Goal: Information Seeking & Learning: Learn about a topic

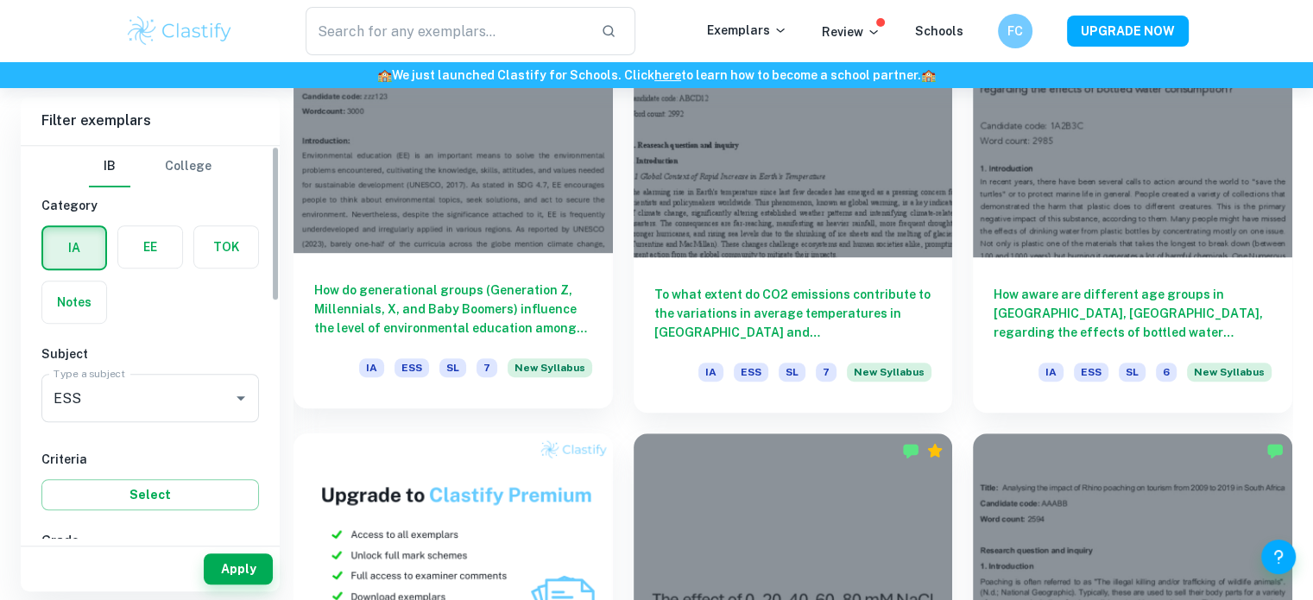
scroll to position [1036, 0]
click at [530, 260] on div "How do generational groups (Generation Z, Millennials, X, and Baby Boomers) inf…" at bounding box center [453, 330] width 319 height 155
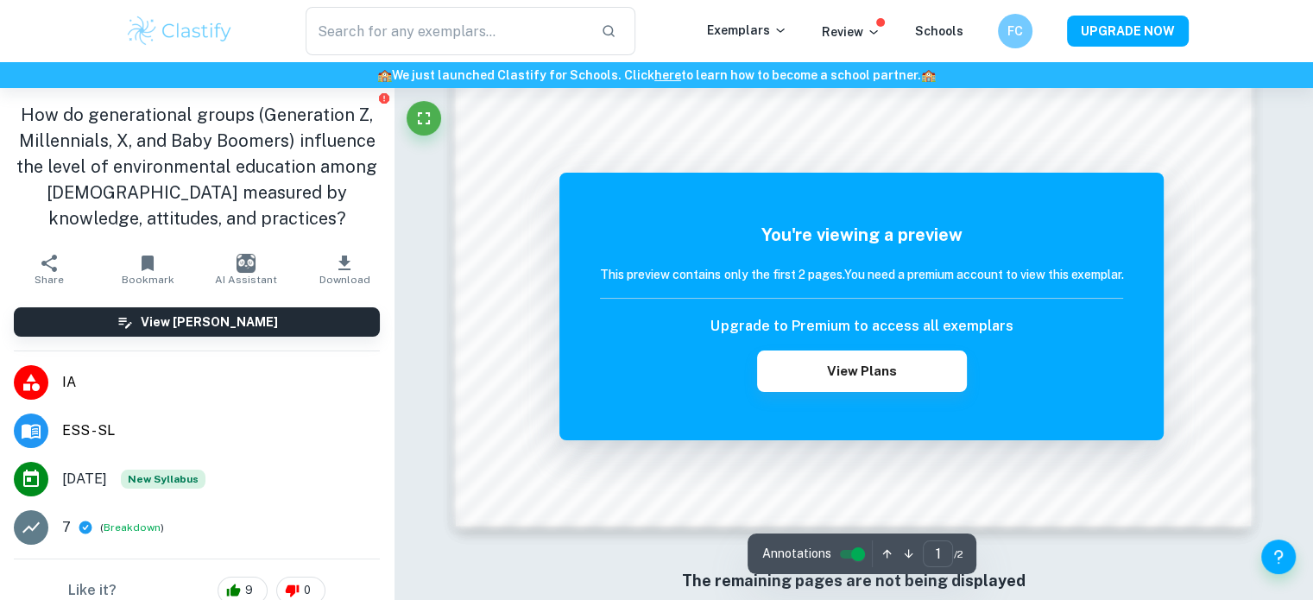
scroll to position [1882, 0]
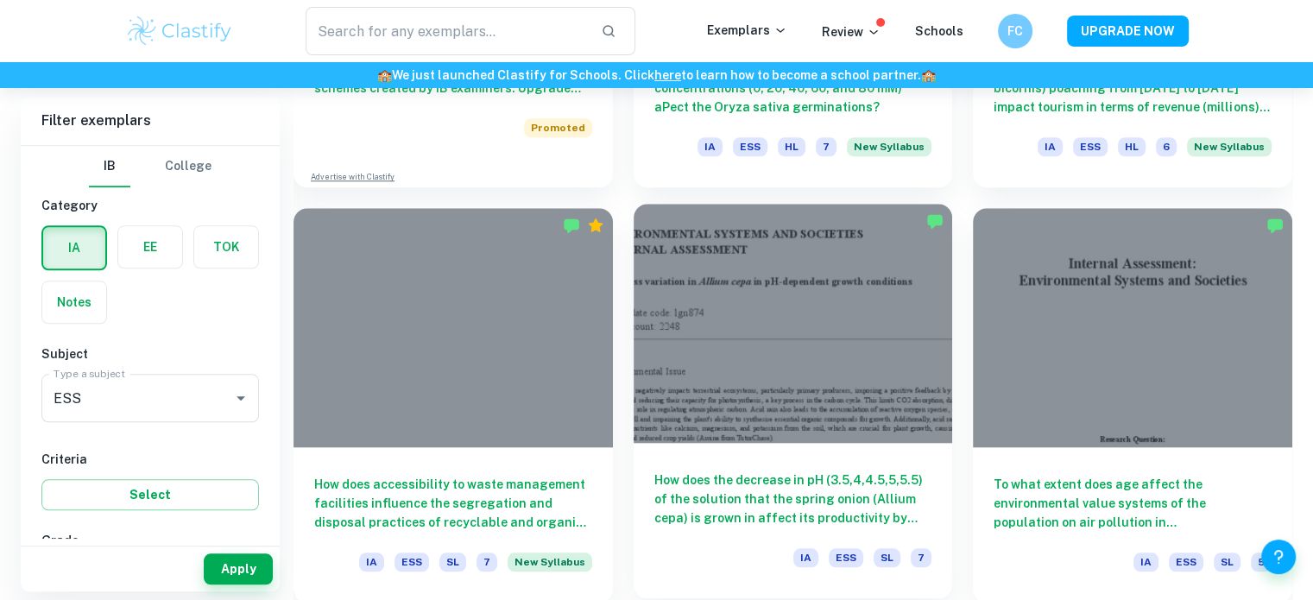
scroll to position [1813, 0]
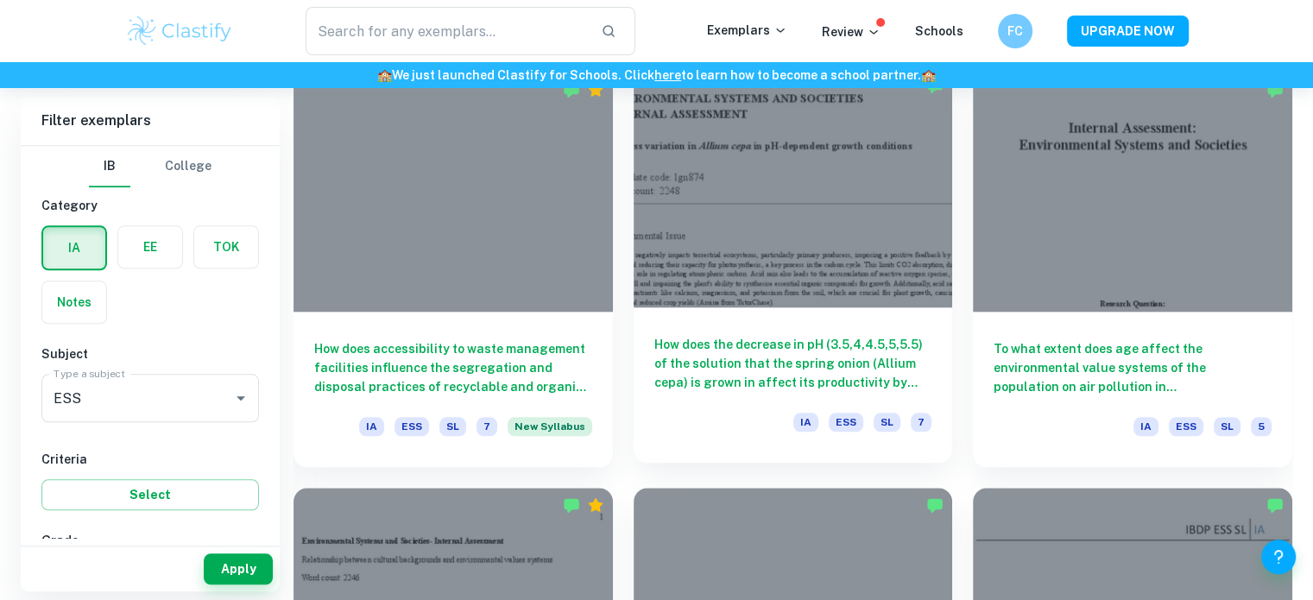
click at [756, 260] on div at bounding box center [793, 187] width 319 height 239
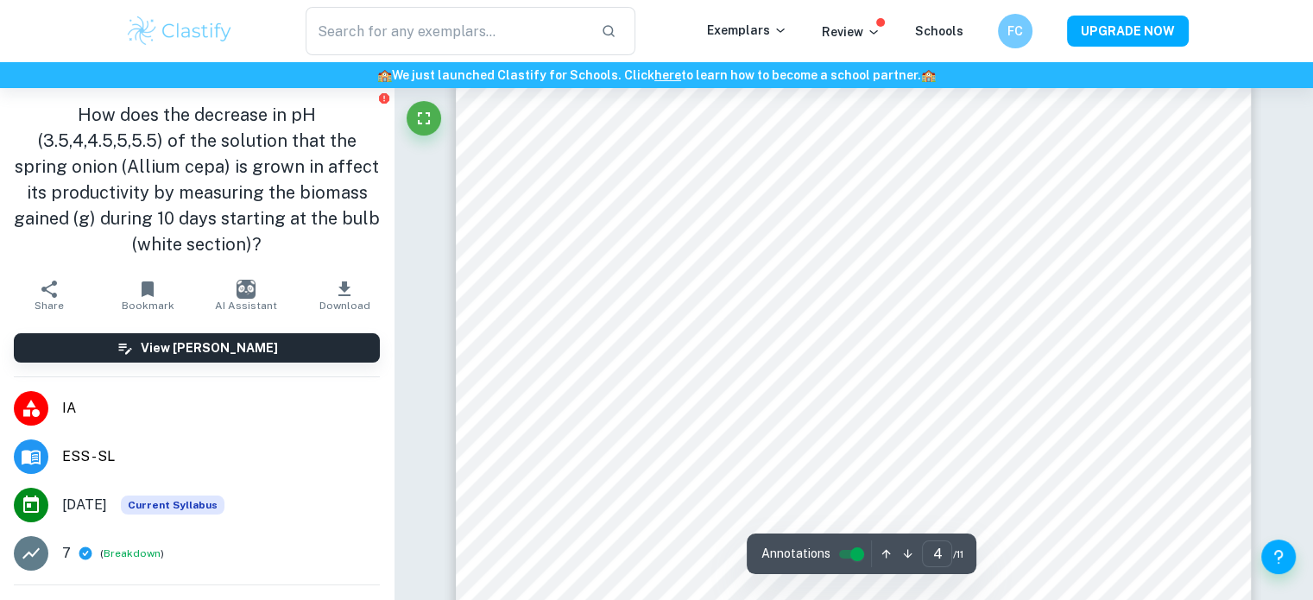
scroll to position [3367, 0]
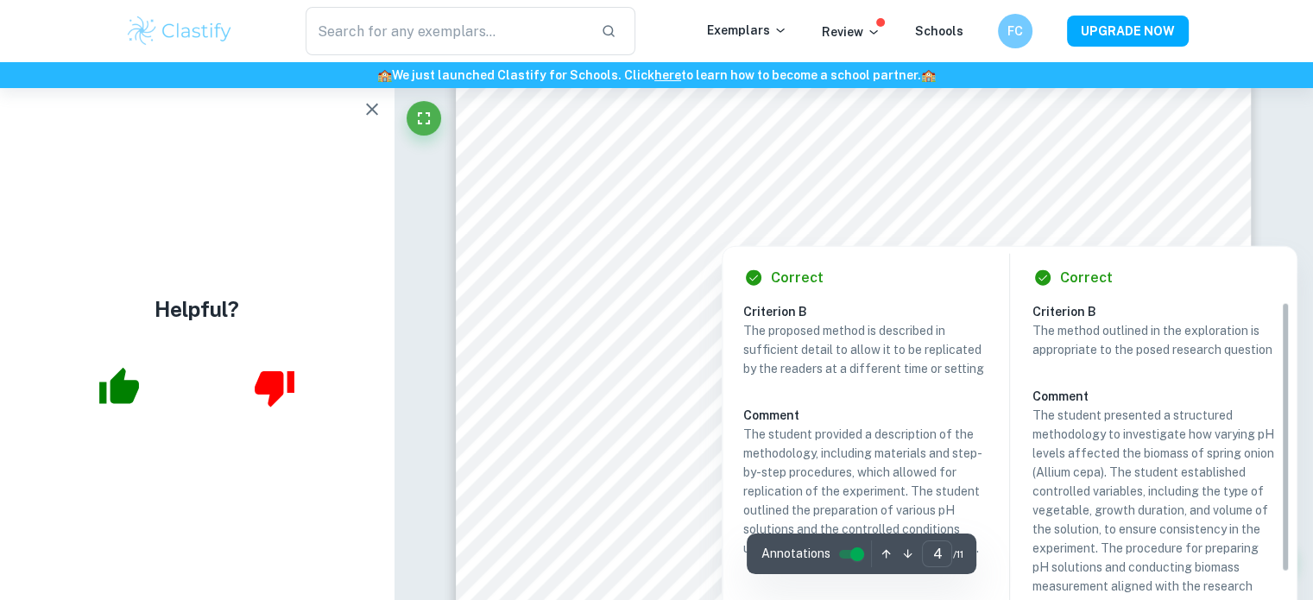
click at [372, 111] on icon "button" at bounding box center [372, 109] width 21 height 21
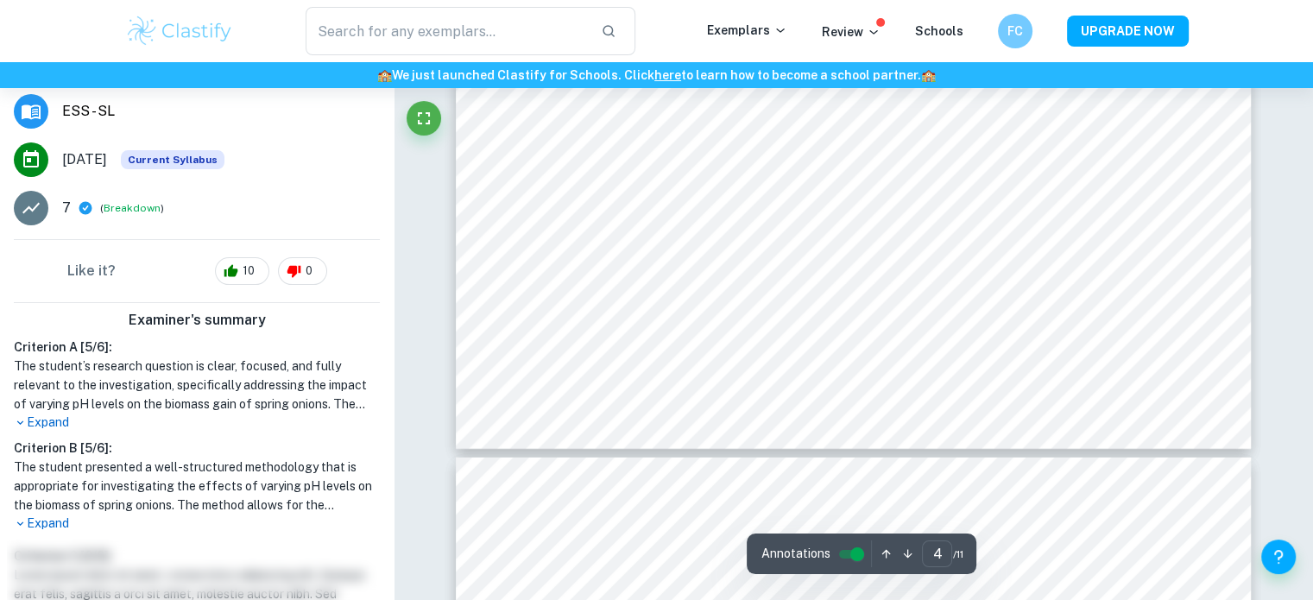
scroll to position [1862, 0]
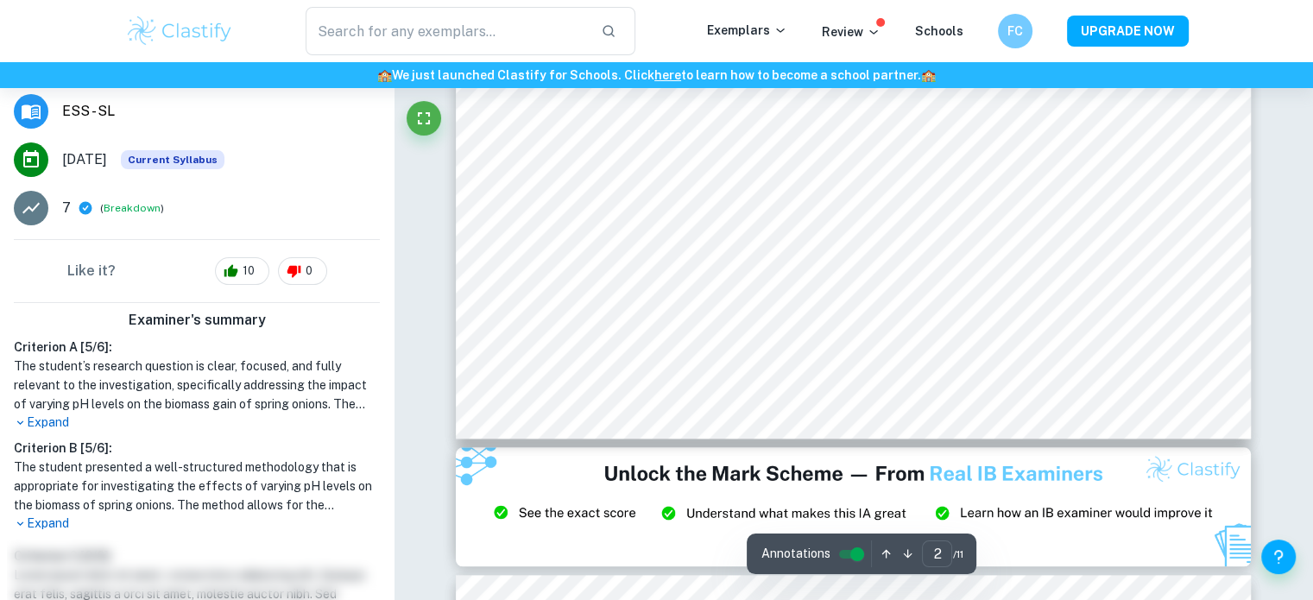
type input "1"
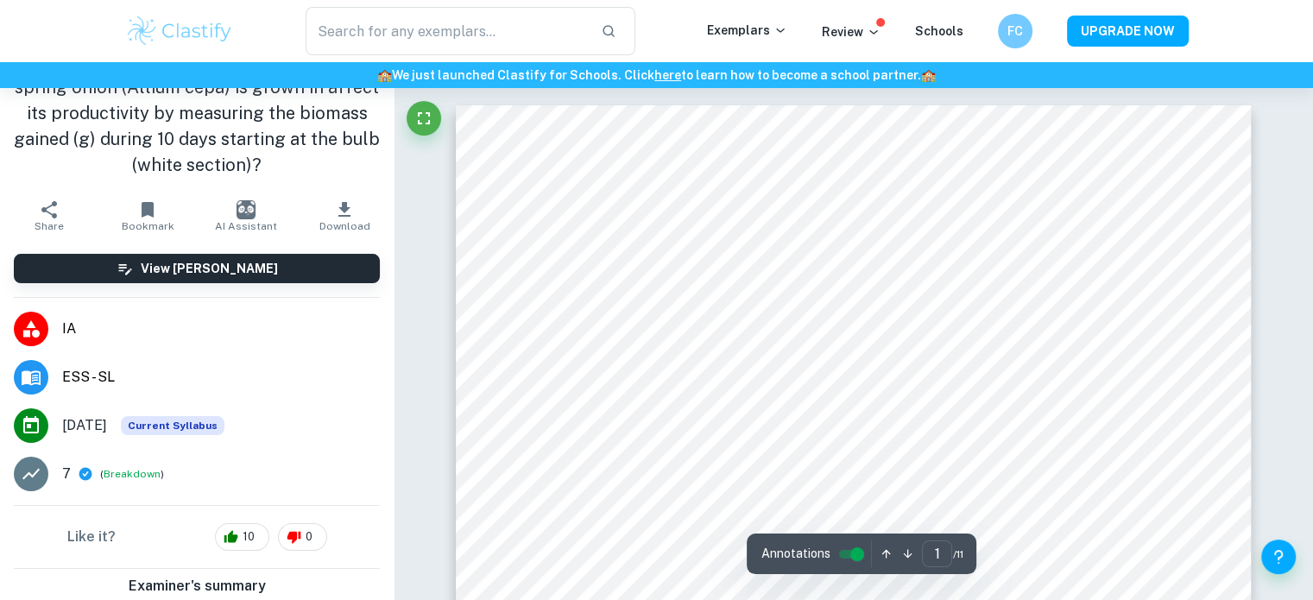
scroll to position [0, 0]
